Goal: Book appointment/travel/reservation

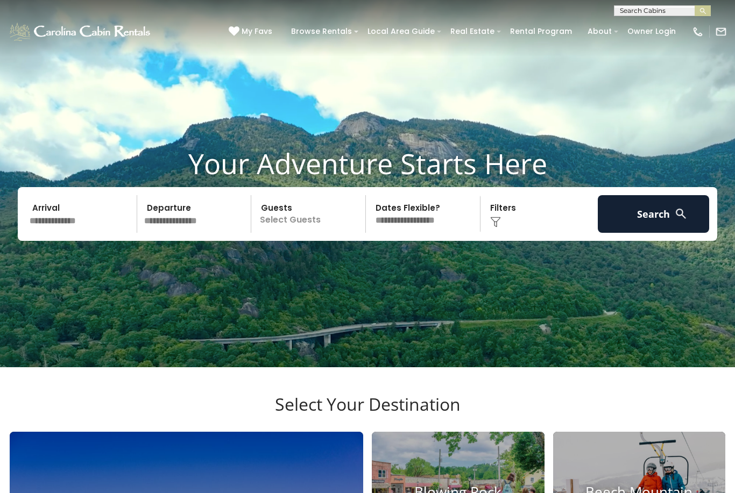
click at [88, 224] on input "text" at bounding box center [81, 214] width 111 height 38
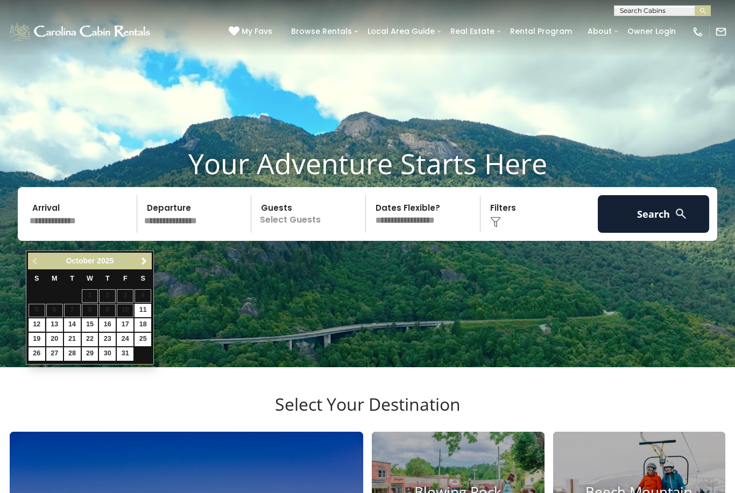
click at [30, 325] on link "12" at bounding box center [37, 324] width 17 height 13
type input "********"
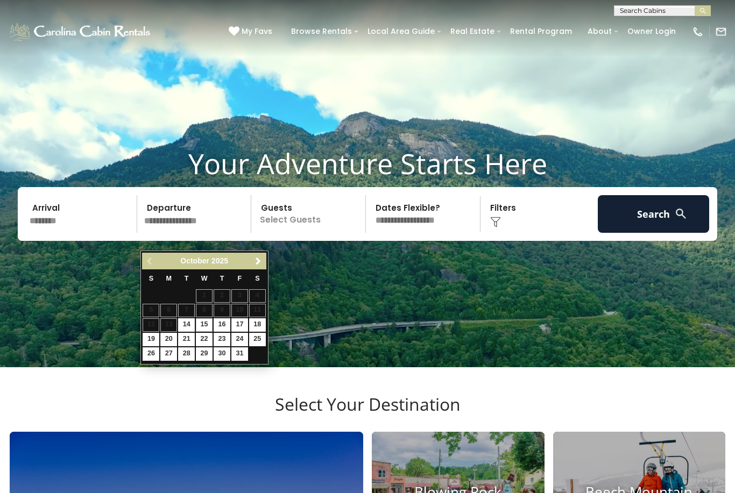
click at [207, 323] on link "15" at bounding box center [204, 324] width 17 height 13
type input "********"
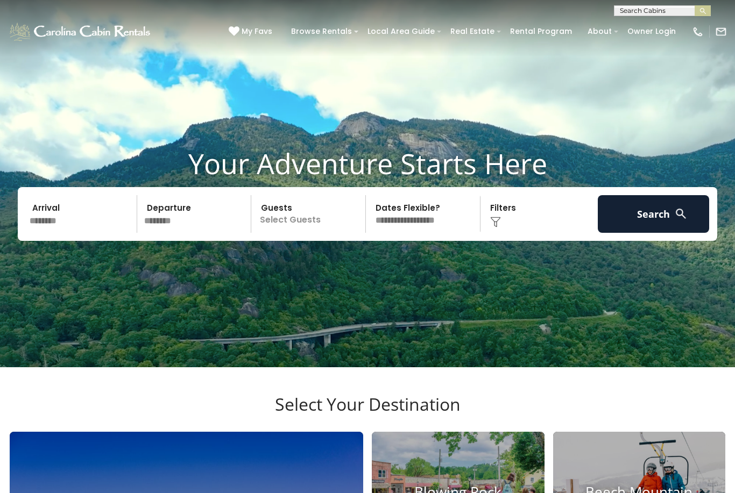
click at [334, 233] on p "Select Guests" at bounding box center [309, 214] width 111 height 38
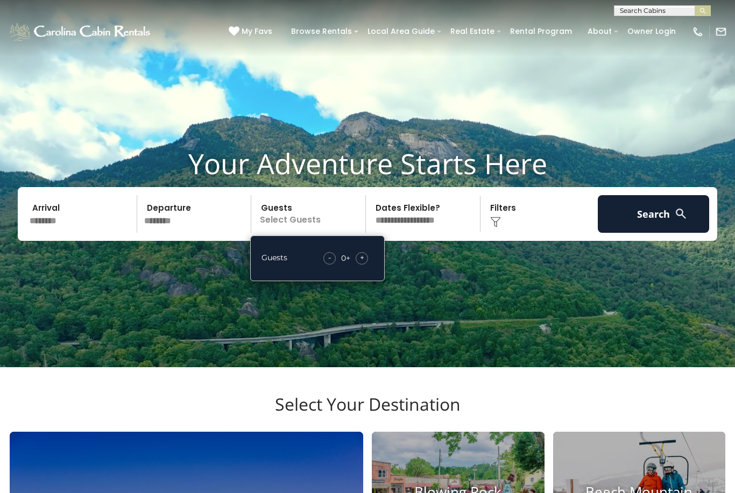
click at [361, 263] on span "+" at bounding box center [362, 257] width 4 height 11
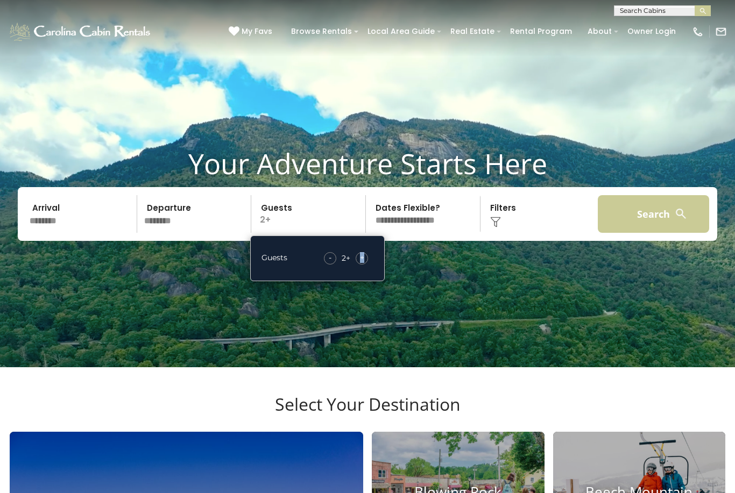
click at [663, 233] on button "Search" at bounding box center [652, 214] width 111 height 38
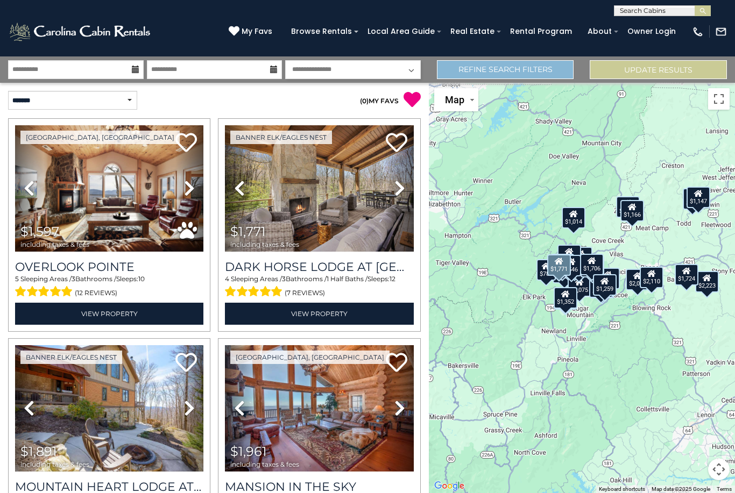
click at [513, 70] on link "Refine Search Filters" at bounding box center [505, 69] width 137 height 19
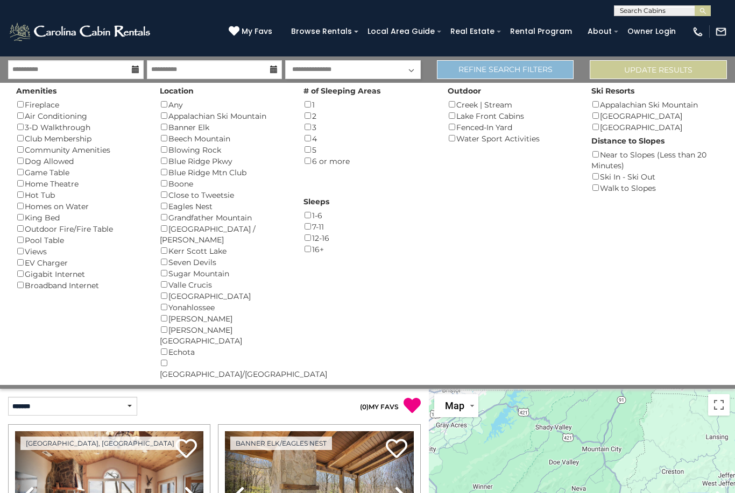
click at [487, 68] on link "Refine Search Filters" at bounding box center [505, 69] width 137 height 19
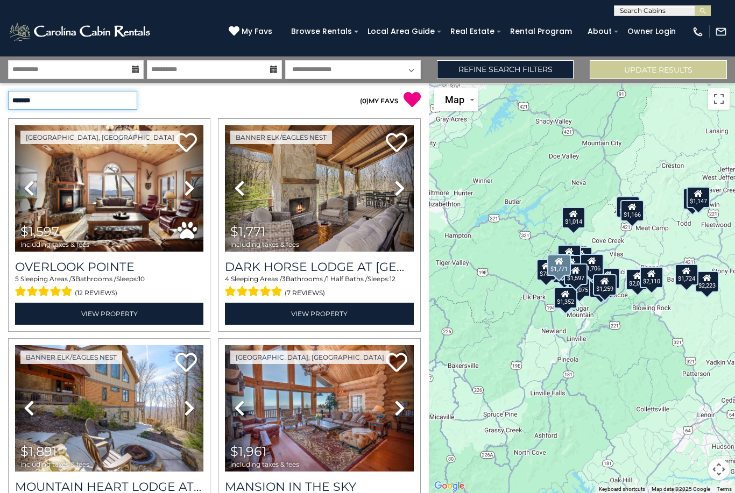
select select "*********"
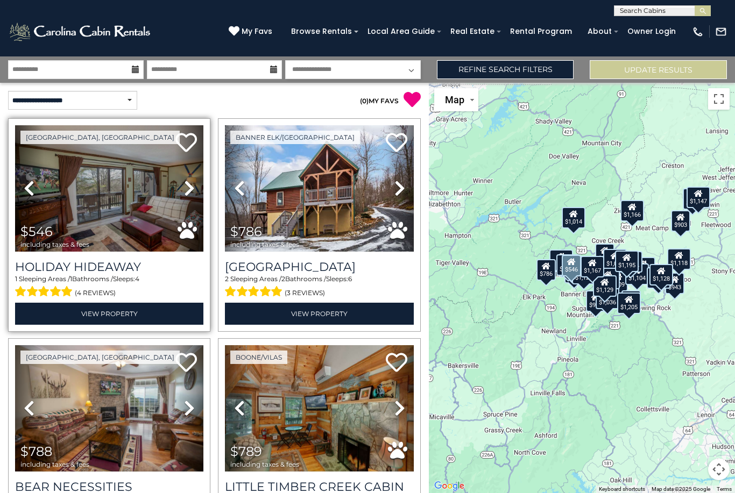
click at [191, 189] on icon at bounding box center [189, 188] width 11 height 17
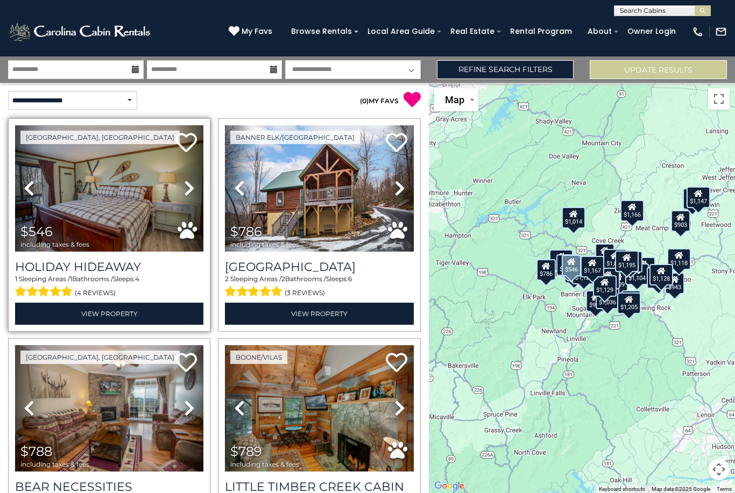
click at [190, 188] on icon at bounding box center [189, 188] width 11 height 17
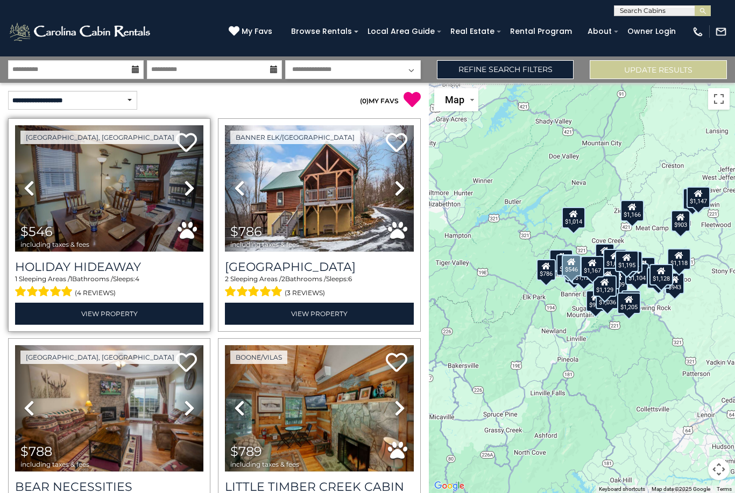
click at [0, 0] on html "**********" at bounding box center [367, 246] width 735 height 493
click at [191, 188] on icon at bounding box center [189, 188] width 11 height 17
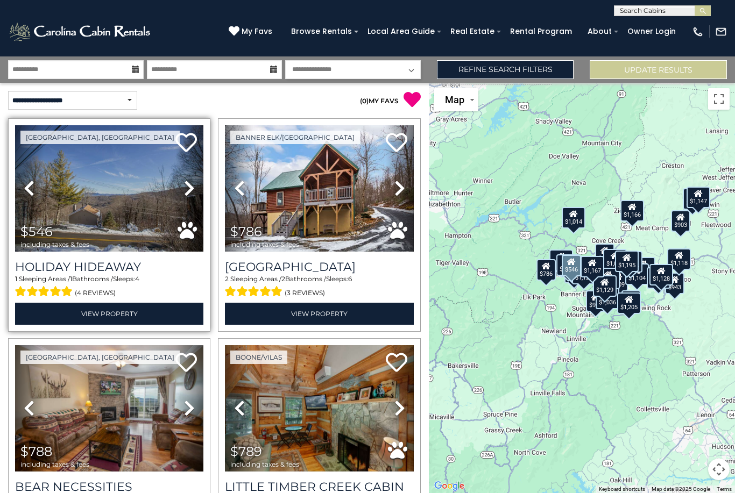
click at [190, 188] on icon at bounding box center [189, 188] width 11 height 17
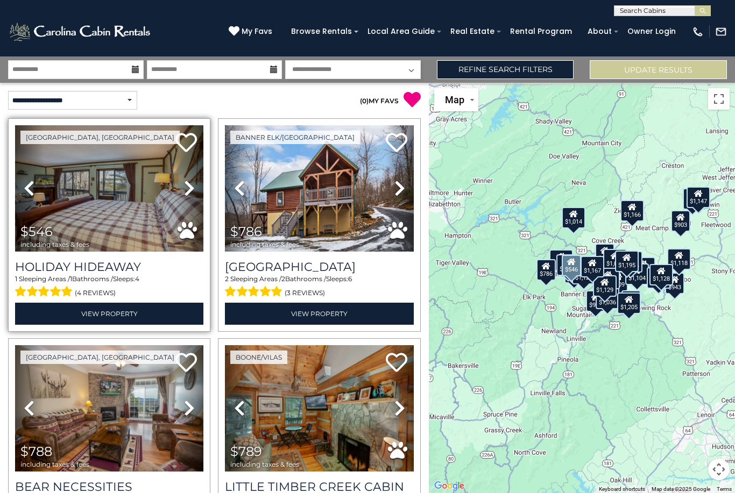
click at [190, 189] on icon at bounding box center [189, 188] width 11 height 17
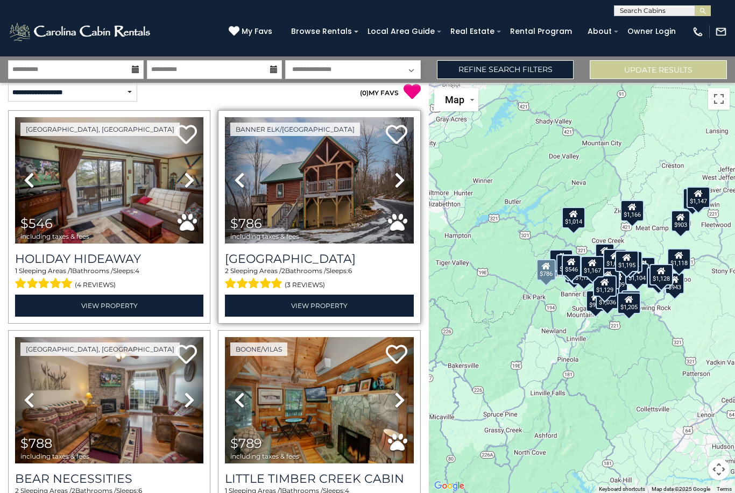
scroll to position [10, 0]
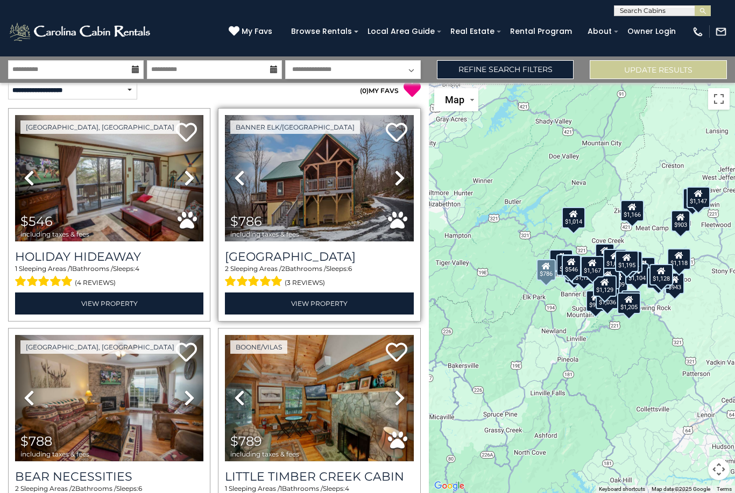
click at [396, 181] on icon at bounding box center [399, 177] width 11 height 17
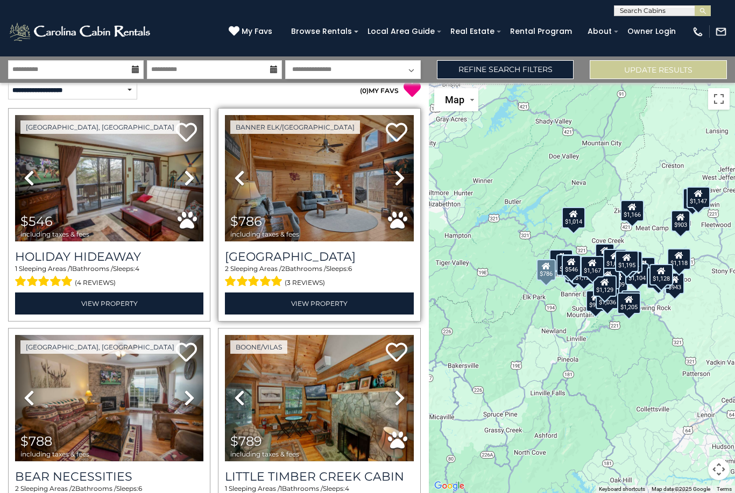
click at [395, 181] on icon at bounding box center [399, 177] width 11 height 17
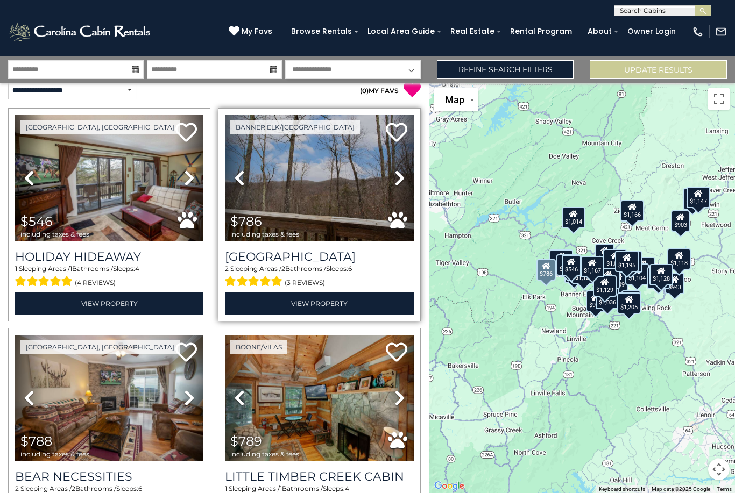
click at [395, 182] on icon at bounding box center [399, 177] width 11 height 17
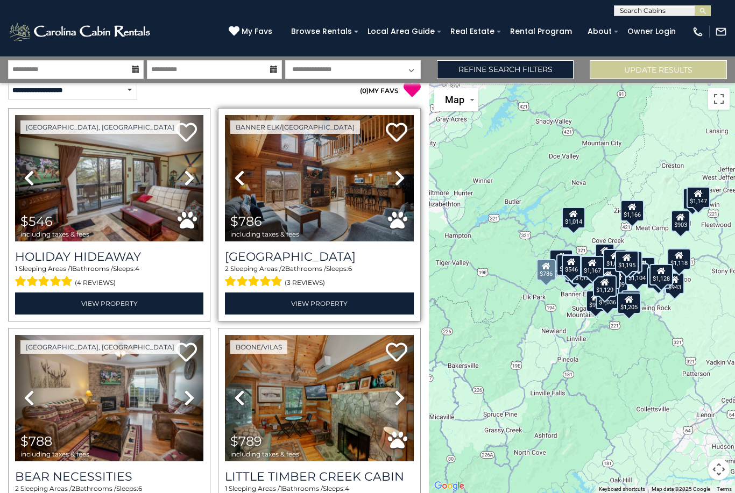
click at [395, 182] on icon at bounding box center [399, 177] width 11 height 17
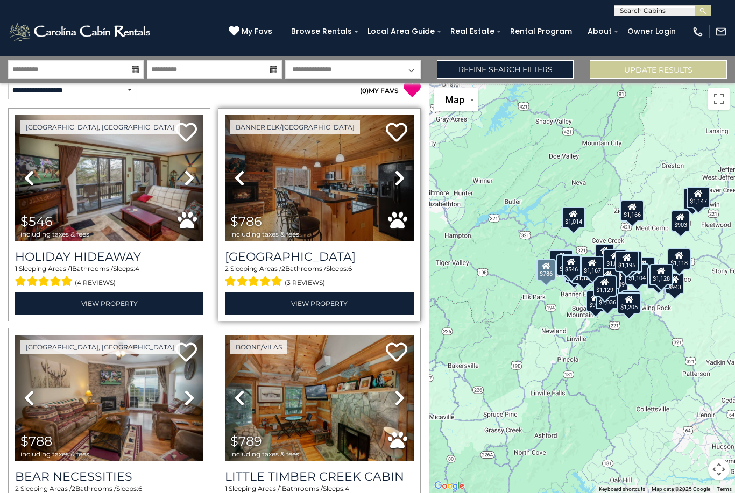
click at [395, 182] on icon at bounding box center [399, 177] width 11 height 17
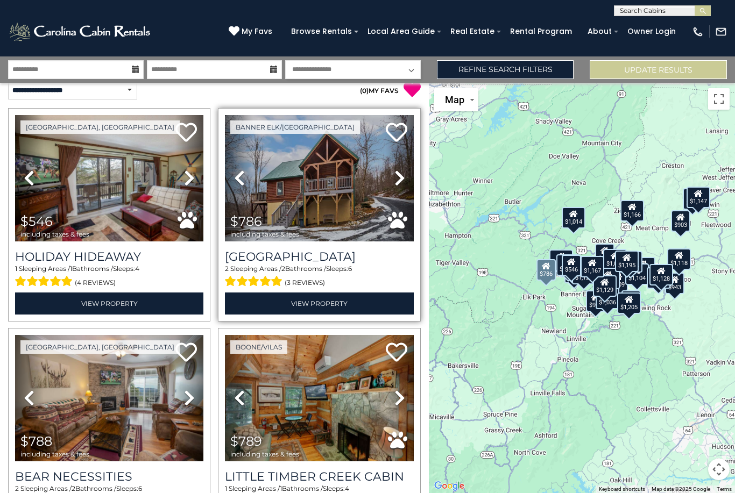
click at [395, 182] on icon at bounding box center [399, 177] width 11 height 17
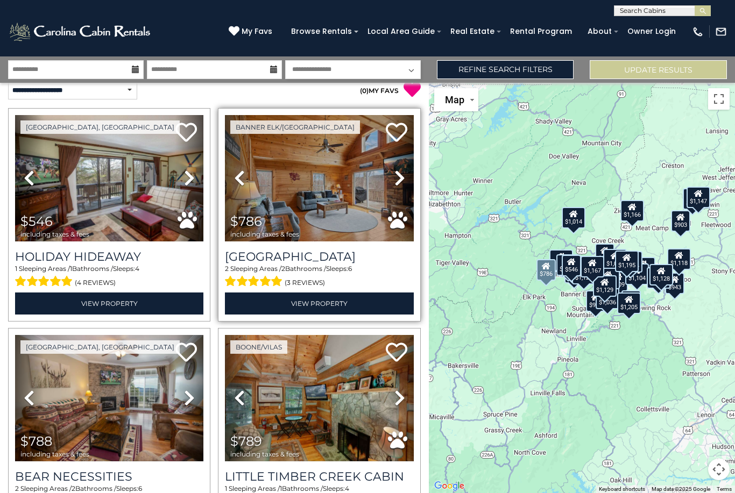
click at [395, 182] on icon at bounding box center [399, 177] width 11 height 17
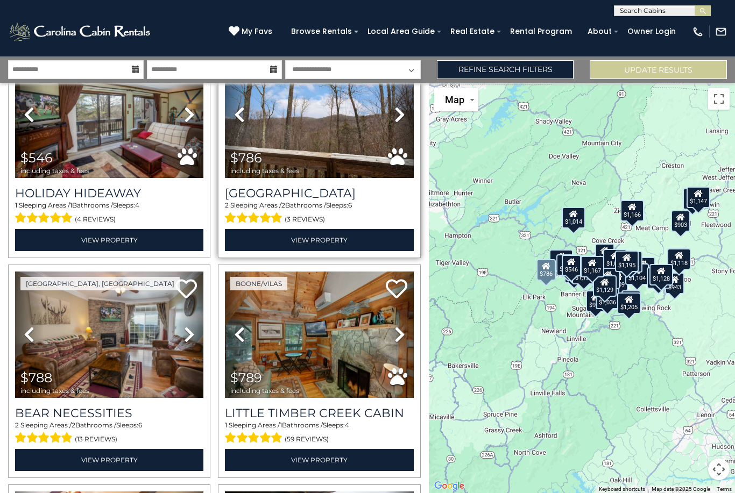
scroll to position [80, 0]
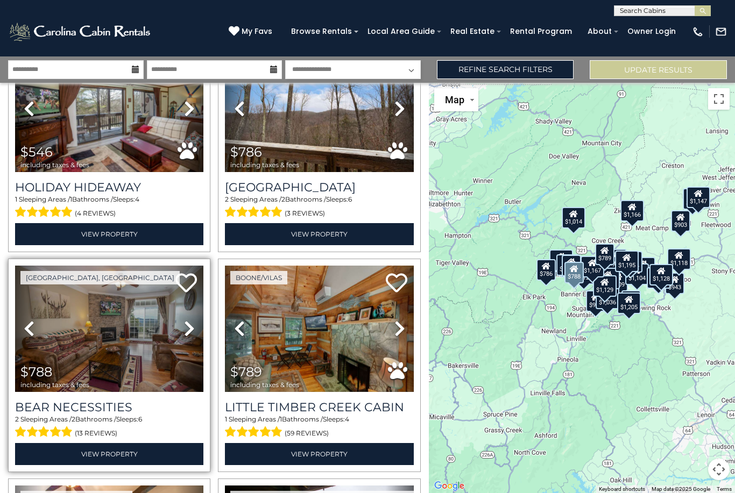
click at [187, 329] on icon at bounding box center [189, 328] width 11 height 17
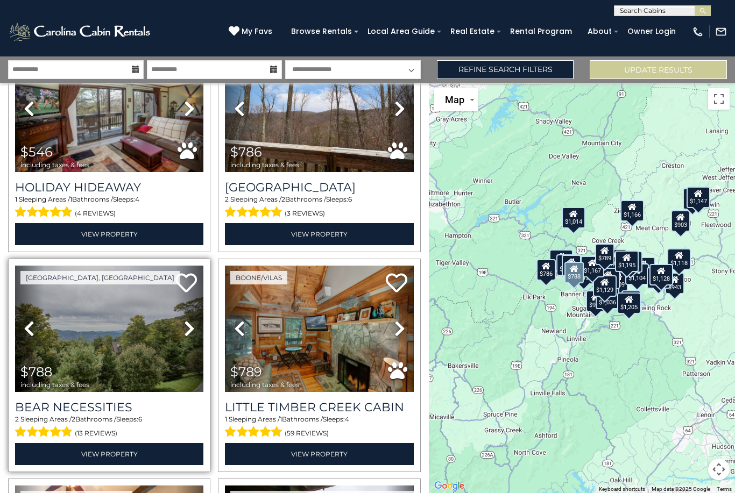
click at [187, 329] on icon at bounding box center [189, 328] width 11 height 17
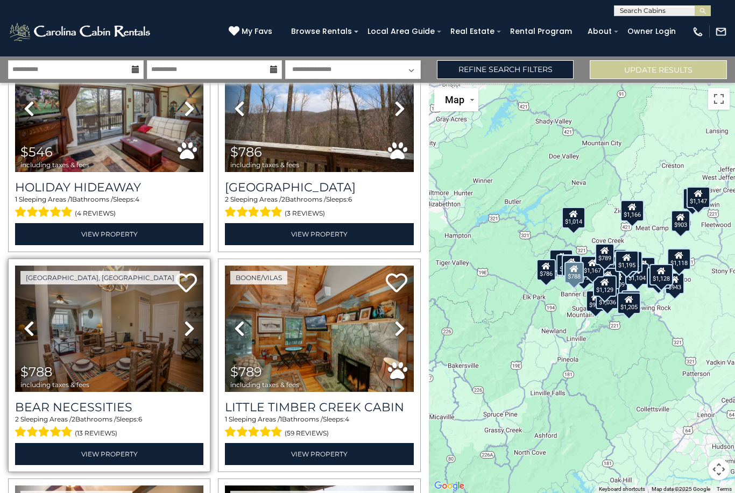
click at [187, 329] on icon at bounding box center [189, 328] width 11 height 17
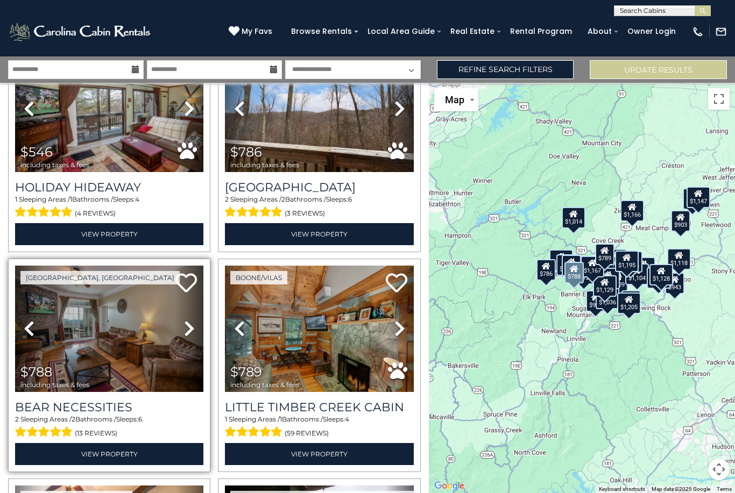
click at [187, 319] on link "Next" at bounding box center [189, 329] width 29 height 126
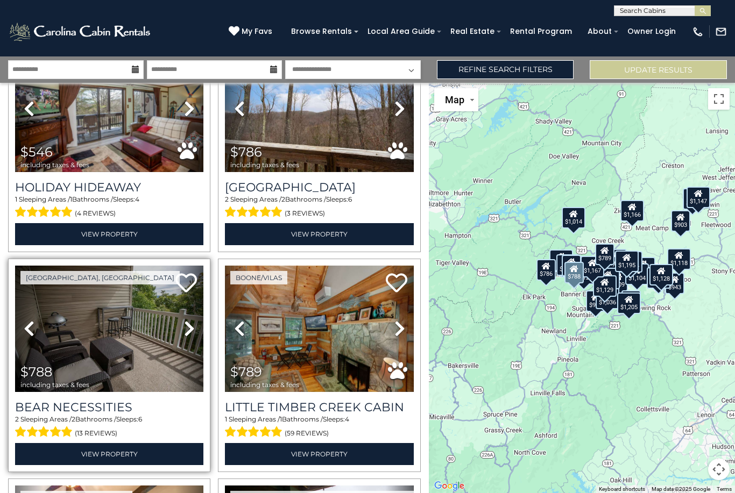
click at [187, 319] on link "Next" at bounding box center [189, 329] width 29 height 126
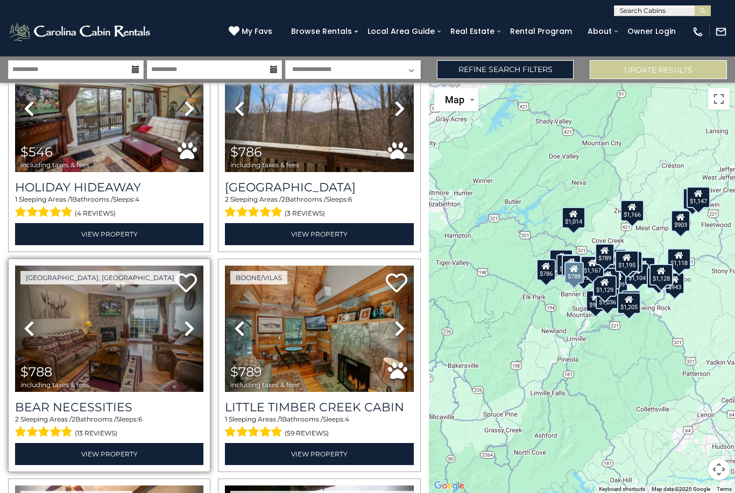
click at [0, 0] on html "**********" at bounding box center [367, 246] width 735 height 493
click at [187, 319] on link "Next" at bounding box center [189, 329] width 29 height 126
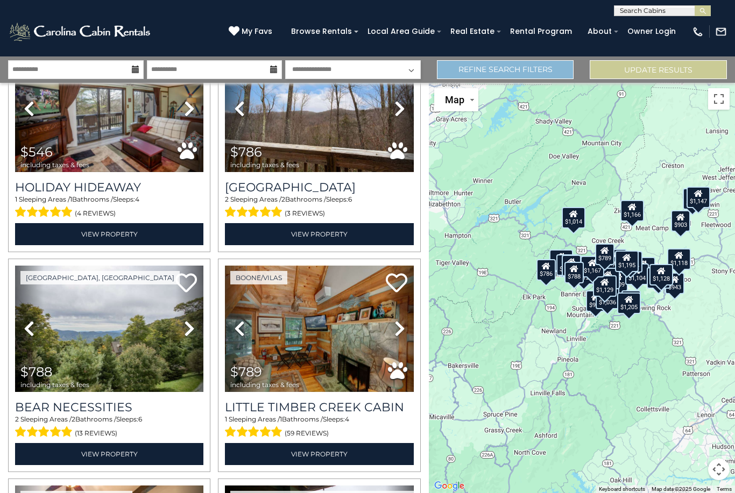
click at [503, 68] on link "Refine Search Filters" at bounding box center [505, 69] width 137 height 19
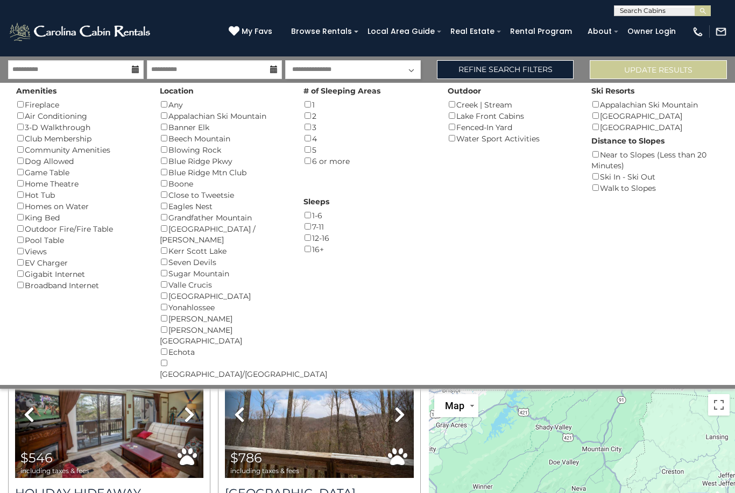
click at [33, 192] on div "Hot Tub ()" at bounding box center [79, 194] width 127 height 11
click at [689, 70] on button "Please Update Results" at bounding box center [657, 69] width 137 height 19
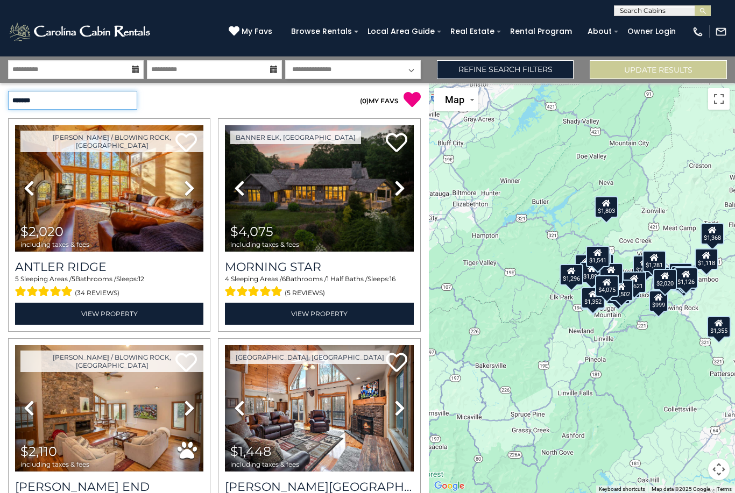
select select "*********"
